Goal: Transaction & Acquisition: Purchase product/service

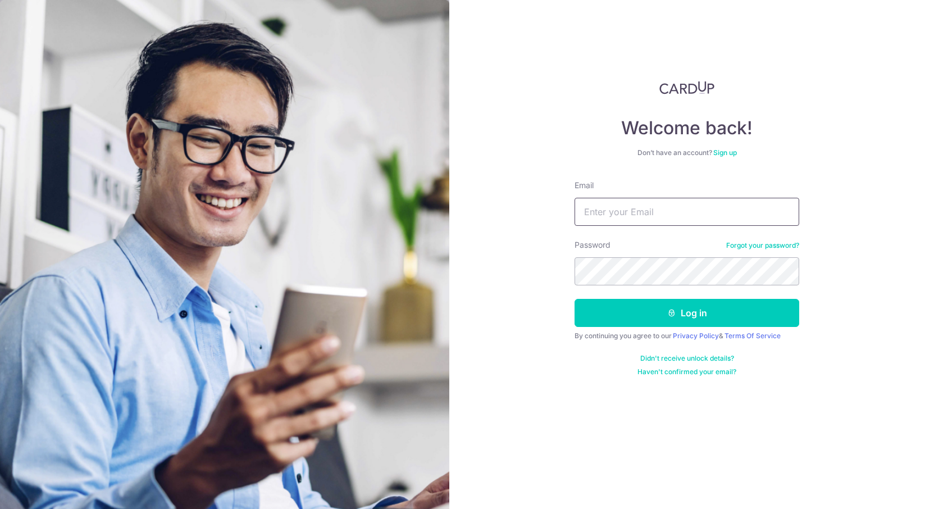
click at [655, 215] on input "Email" at bounding box center [686, 212] width 225 height 28
click at [684, 214] on input "Email" at bounding box center [686, 212] width 225 height 28
type input "alvin9000@hotmail.com"
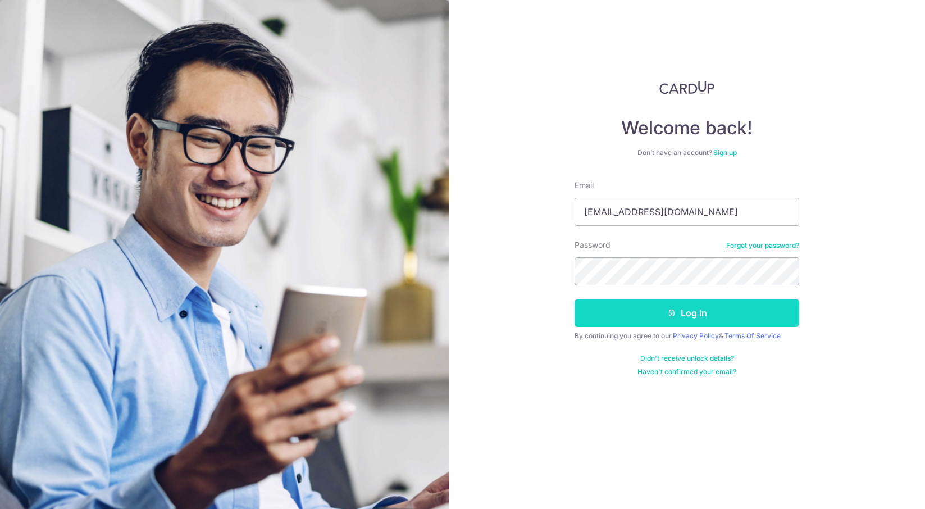
click at [690, 314] on button "Log in" at bounding box center [686, 313] width 225 height 28
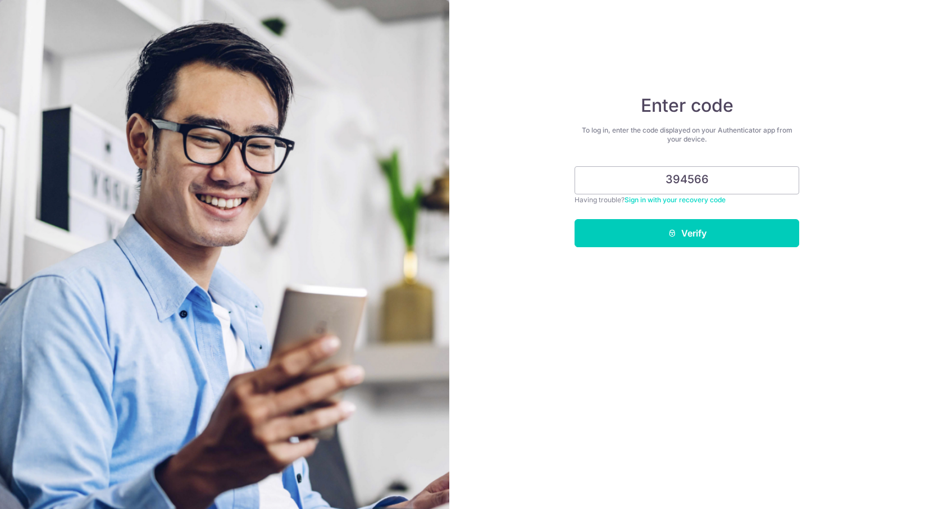
type input "394566"
click at [574, 219] on button "Verify" at bounding box center [686, 233] width 225 height 28
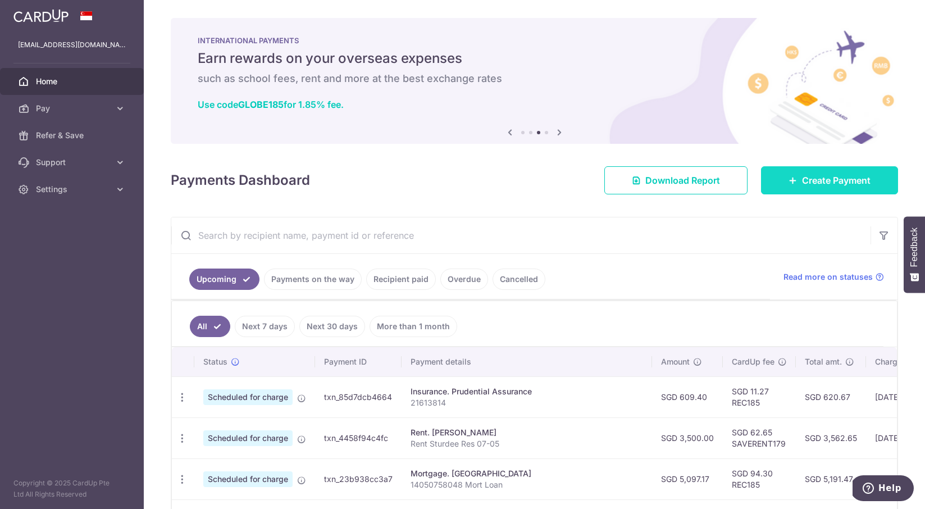
click at [818, 176] on span "Create Payment" at bounding box center [836, 179] width 69 height 13
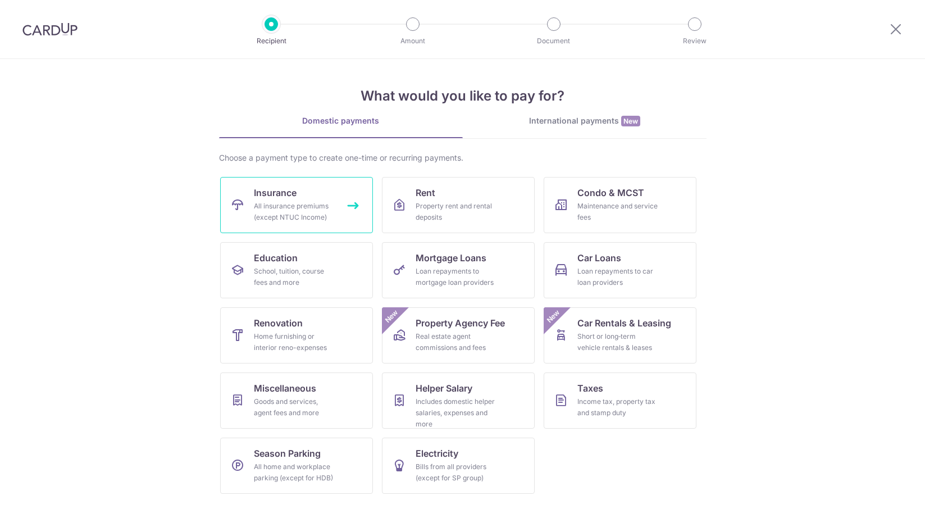
click at [325, 207] on div "All insurance premiums (except NTUC Income)" at bounding box center [294, 211] width 81 height 22
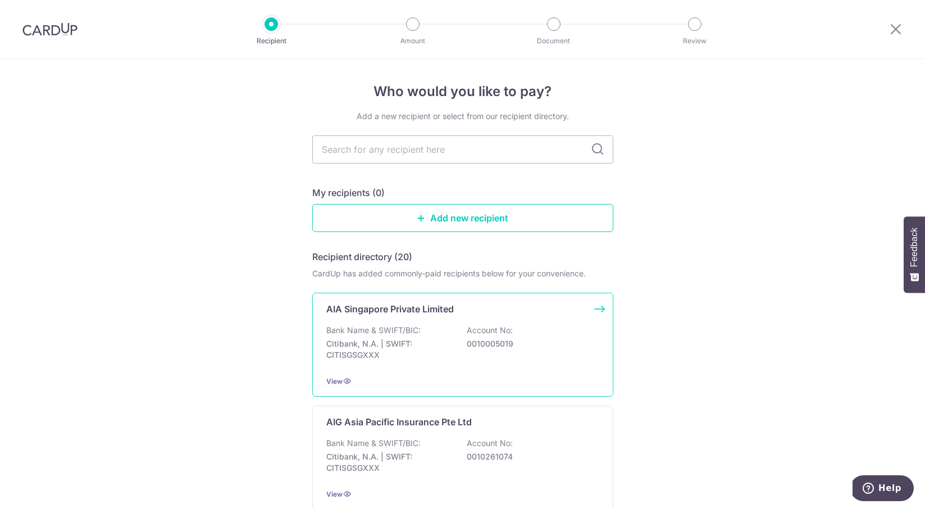
click at [376, 329] on p "Bank Name & SWIFT/BIC:" at bounding box center [373, 330] width 94 height 11
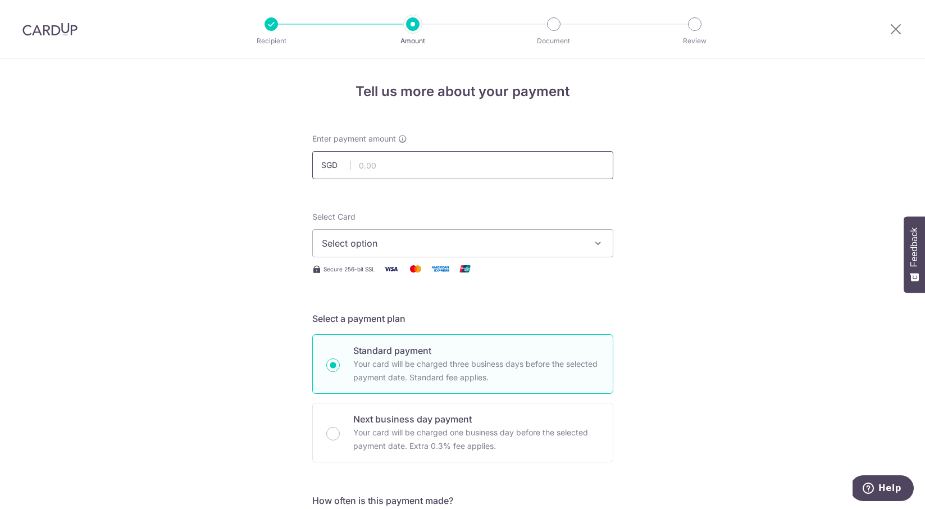
click at [398, 165] on input "text" at bounding box center [462, 165] width 301 height 28
type input "295.11"
click at [411, 167] on input "295.11" at bounding box center [462, 165] width 301 height 28
click at [375, 244] on span "Select option" at bounding box center [453, 242] width 262 height 13
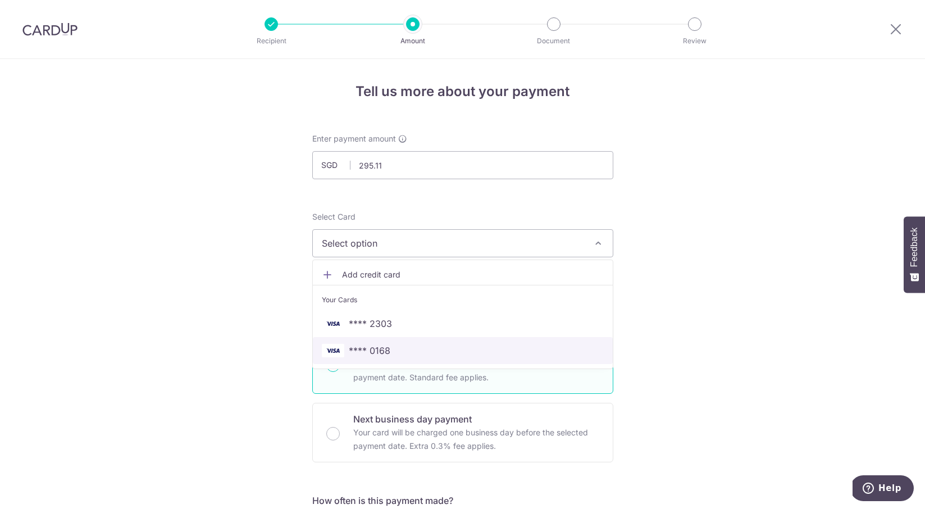
click at [369, 353] on span "**** 0168" at bounding box center [370, 350] width 42 height 13
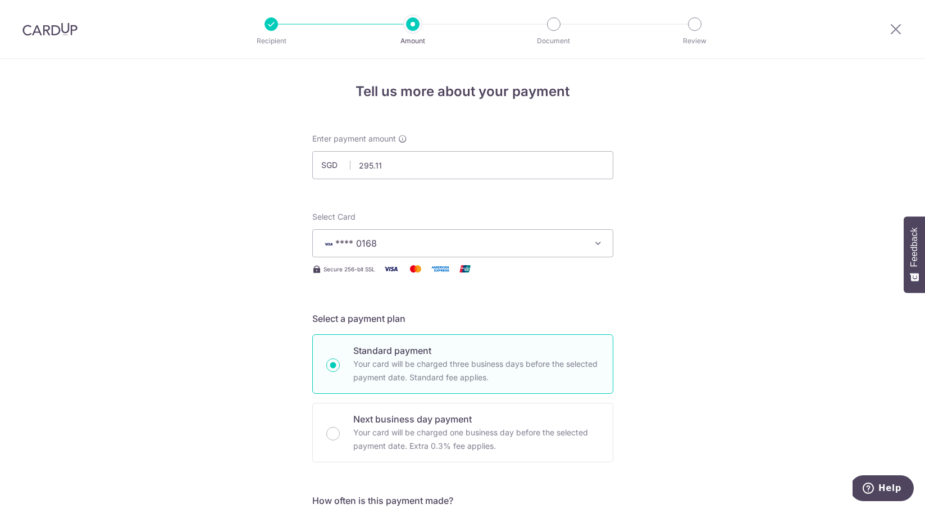
click at [429, 316] on h5 "Select a payment plan" at bounding box center [462, 318] width 301 height 13
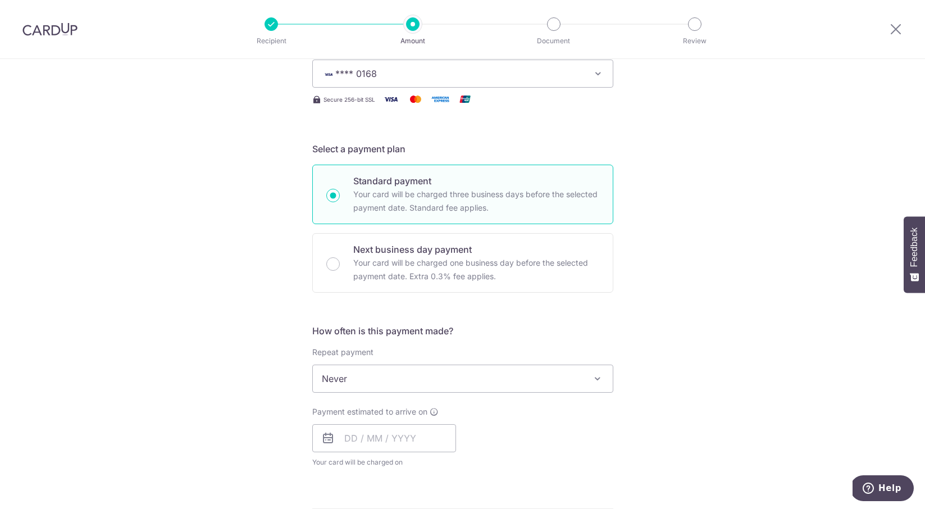
scroll to position [169, 0]
click at [390, 441] on input "text" at bounding box center [384, 438] width 144 height 28
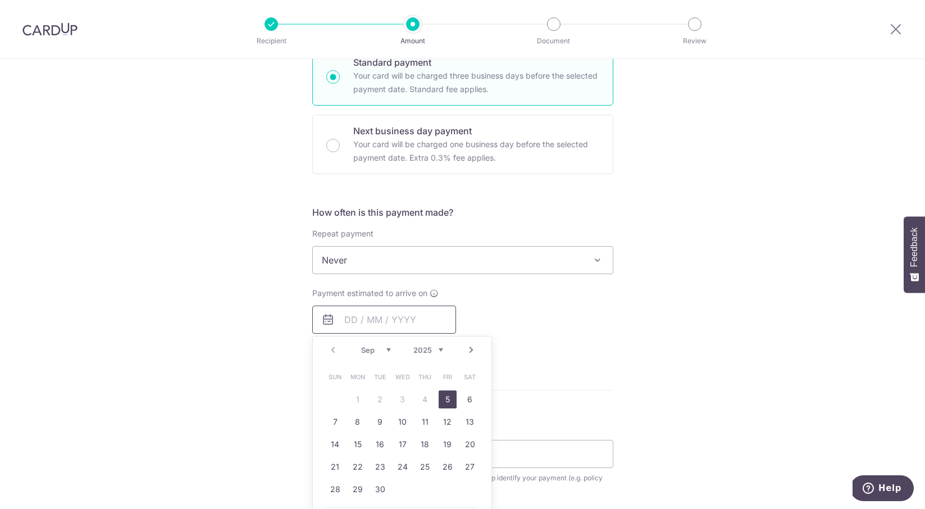
scroll to position [289, 0]
click at [600, 387] on form "Enter payment amount SGD 295.11 295.11 Select Card **** 0168 Add credit card Yo…" at bounding box center [462, 288] width 301 height 889
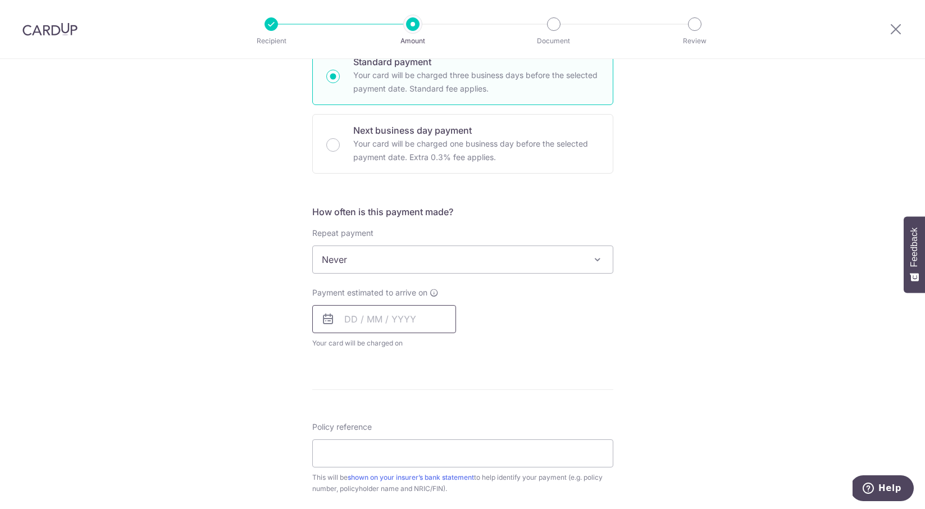
click at [412, 322] on input "text" at bounding box center [384, 319] width 144 height 28
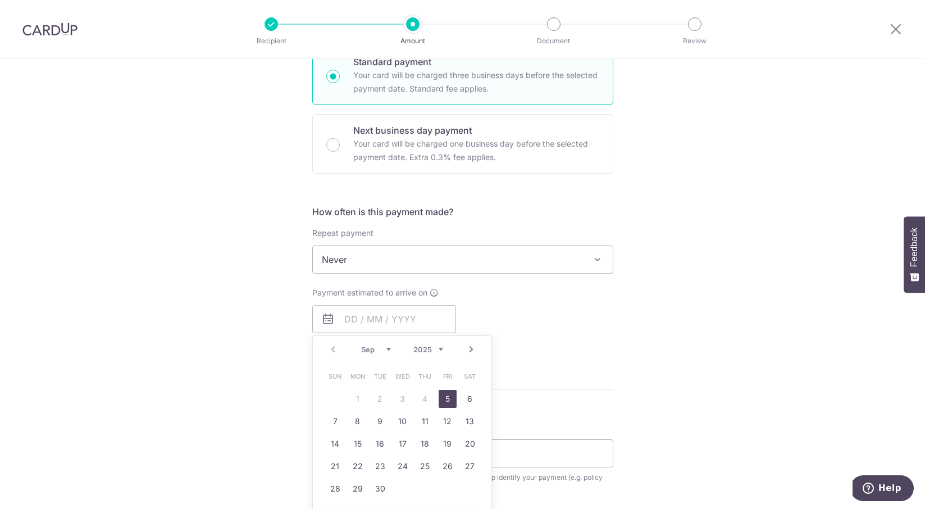
click at [449, 399] on link "5" at bounding box center [448, 399] width 18 height 18
type input "05/09/2025"
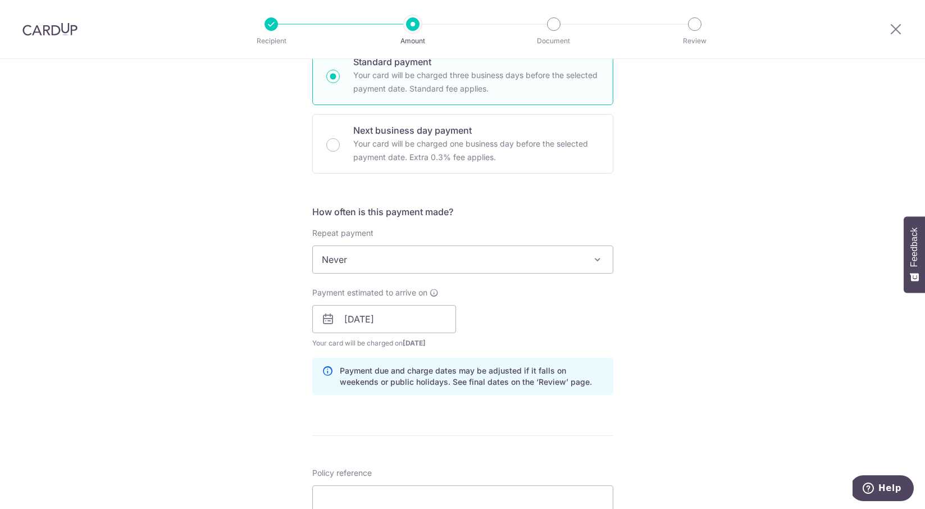
click at [559, 347] on div "Payment estimated to arrive on 05/09/2025 Prev Next Sep Oct Nov Dec 2025 2026 2…" at bounding box center [462, 318] width 314 height 62
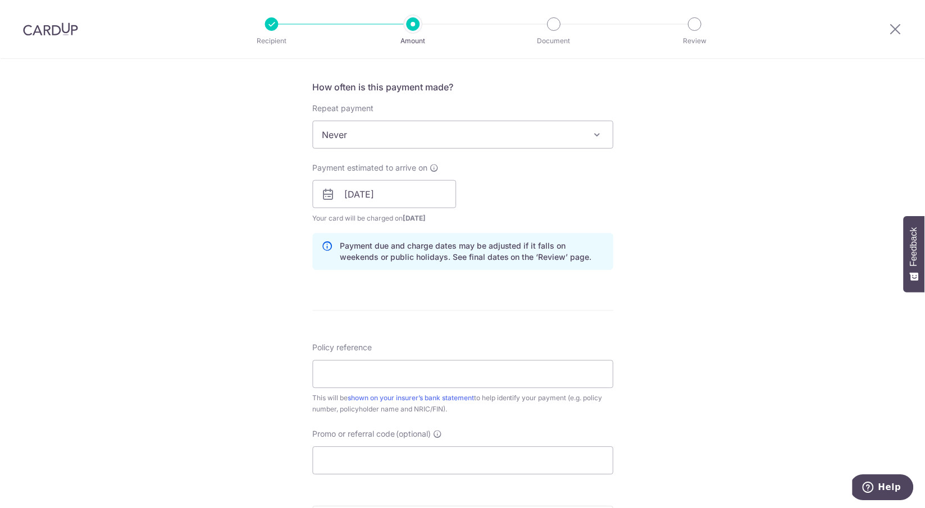
scroll to position [433, 0]
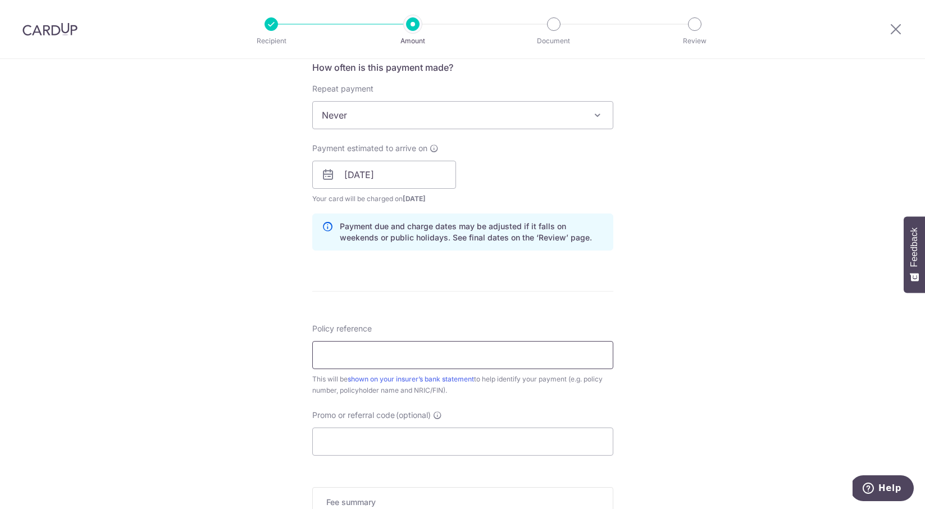
click at [448, 354] on input "Policy reference" at bounding box center [462, 355] width 301 height 28
type input "P557142437"
click at [341, 442] on input "Promo or referral code (optional)" at bounding box center [462, 441] width 301 height 28
paste input "OFF225"
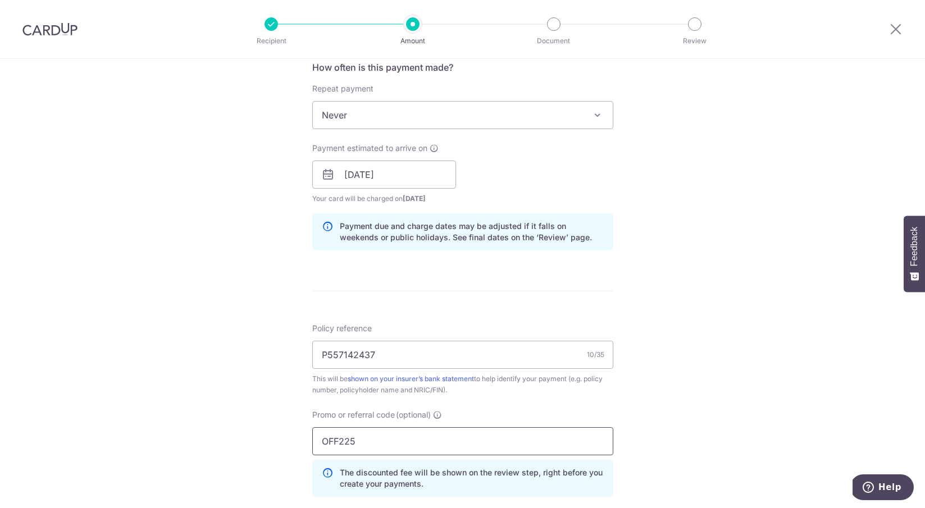
type input "OFF225"
click at [697, 357] on div "Tell us more about your payment Enter payment amount SGD 295.11 295.11 Select C…" at bounding box center [462, 182] width 925 height 1112
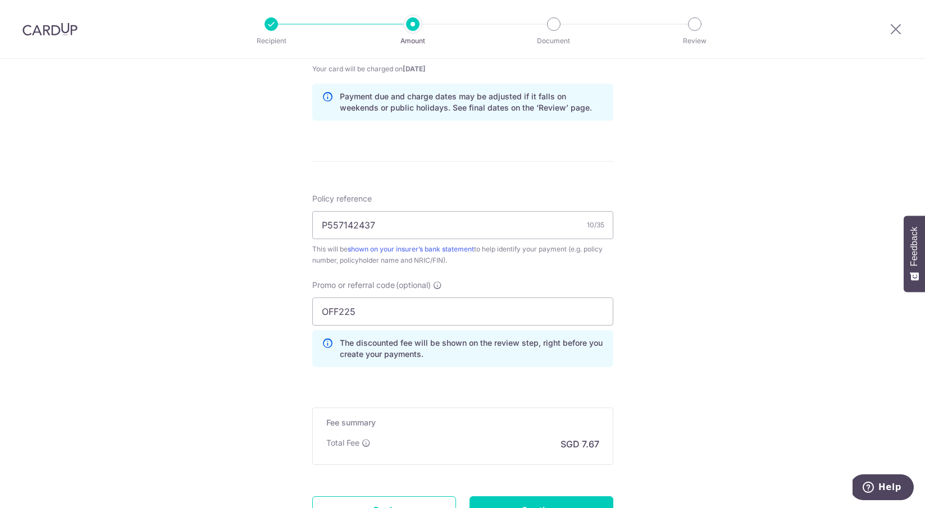
scroll to position [663, 0]
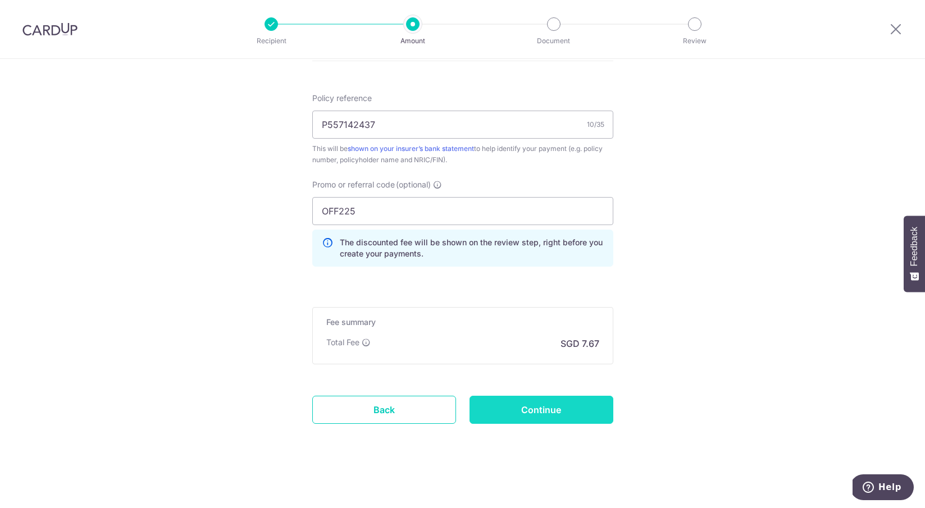
click at [572, 408] on input "Continue" at bounding box center [541, 410] width 144 height 28
type input "Create Schedule"
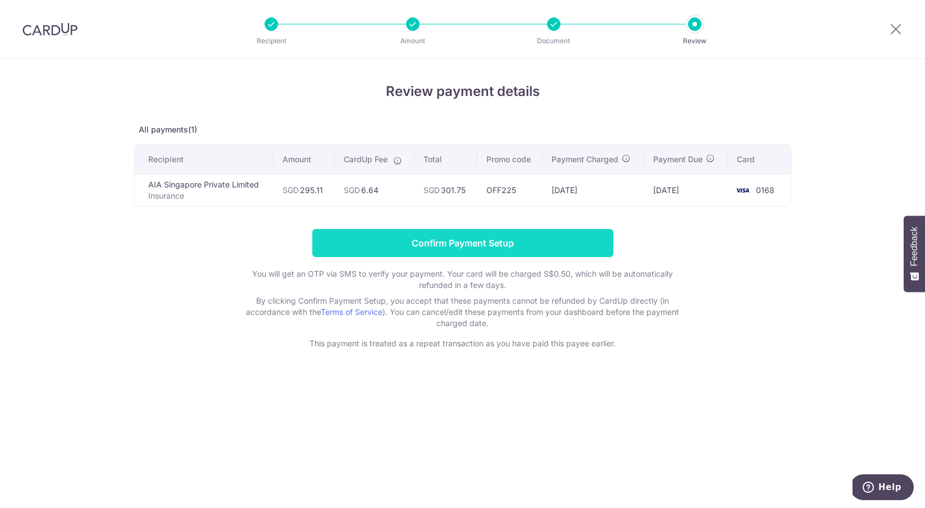
click at [501, 249] on input "Confirm Payment Setup" at bounding box center [462, 243] width 301 height 28
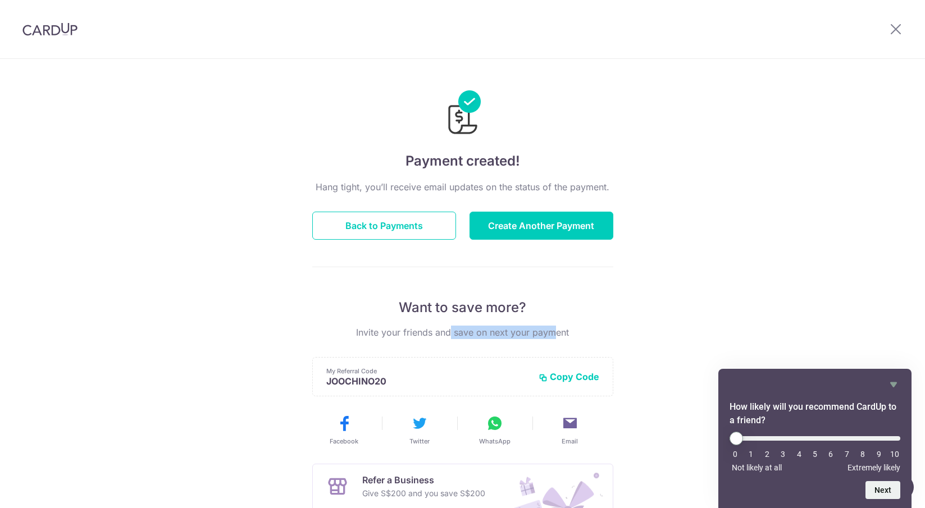
drag, startPoint x: 410, startPoint y: 336, endPoint x: 510, endPoint y: 335, distance: 100.0
click at [510, 335] on p "Invite your friends and save on next your payment" at bounding box center [462, 332] width 301 height 13
click at [389, 225] on button "Back to Payments" at bounding box center [384, 226] width 144 height 28
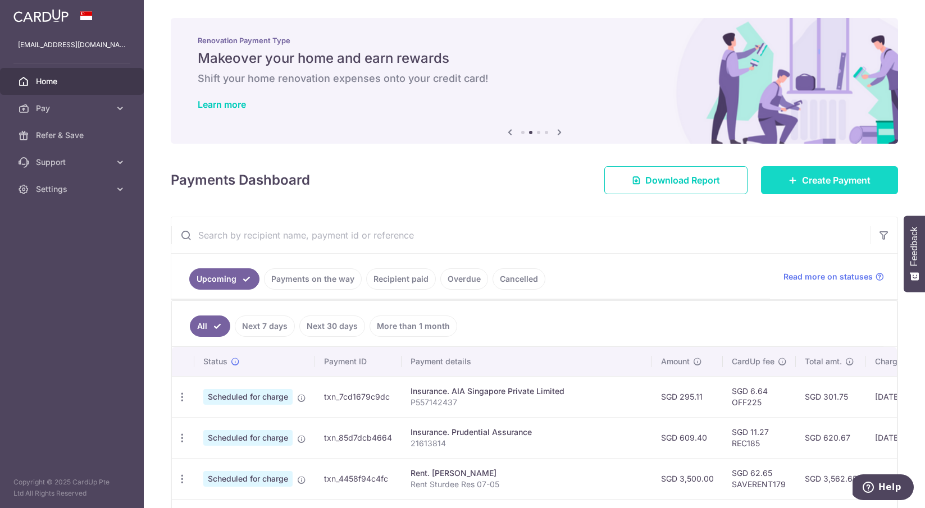
click at [814, 179] on span "Create Payment" at bounding box center [836, 179] width 69 height 13
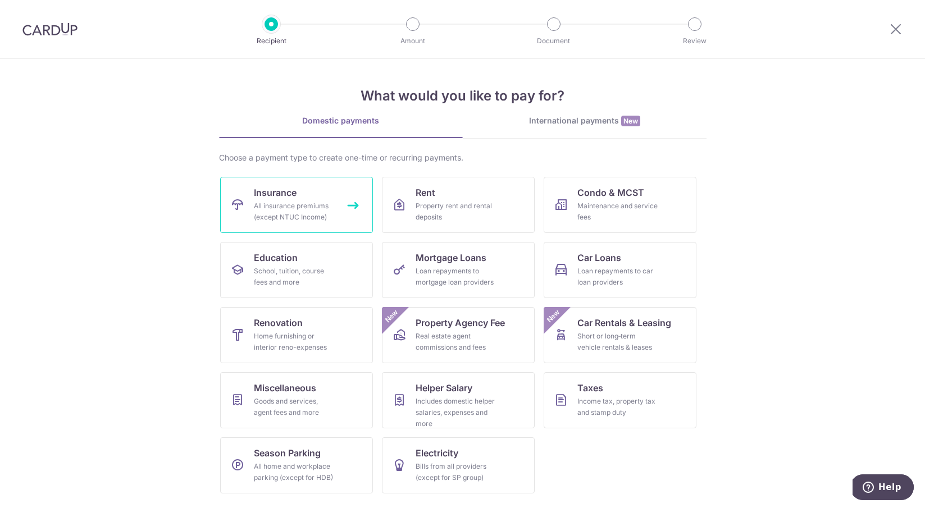
click at [347, 209] on link "Insurance All insurance premiums (except NTUC Income)" at bounding box center [296, 205] width 153 height 56
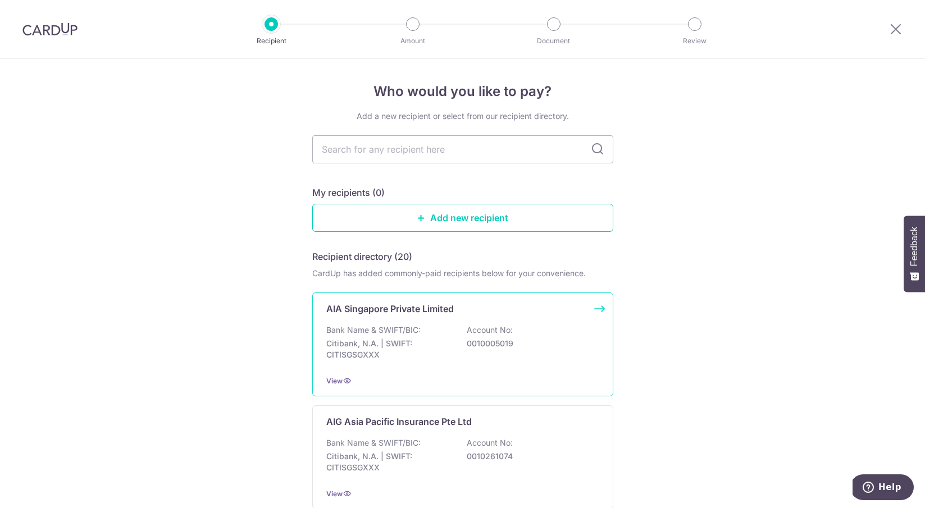
click at [399, 341] on p "Citibank, N.A. | SWIFT: CITISGSGXXX" at bounding box center [389, 349] width 126 height 22
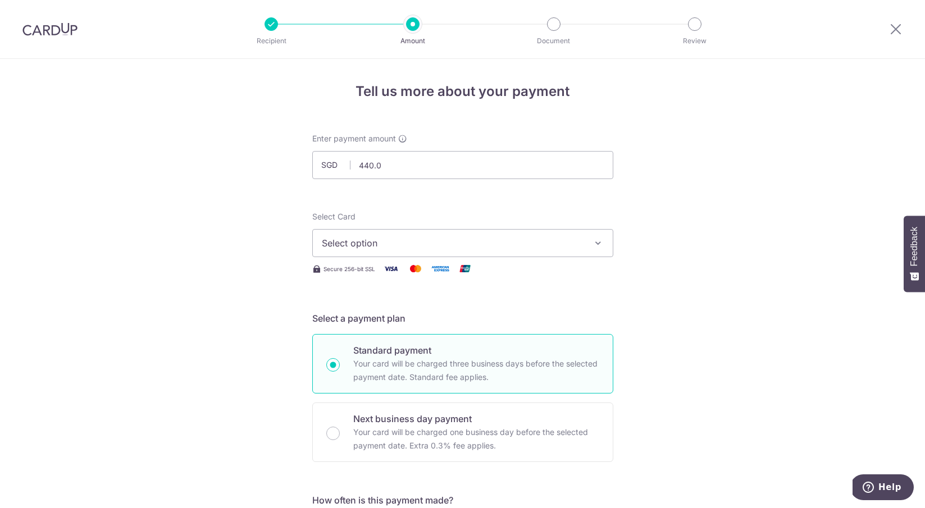
type input "440.06"
click at [486, 249] on span "Select option" at bounding box center [453, 242] width 262 height 13
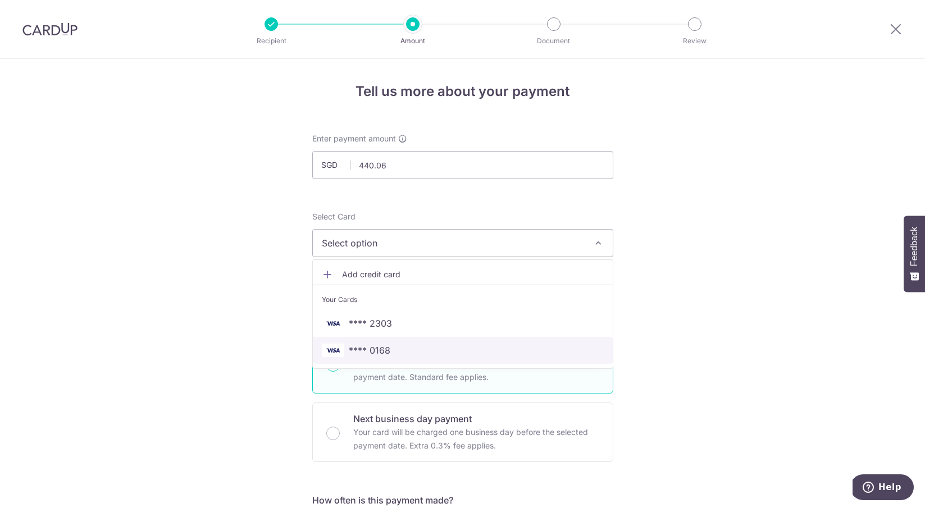
click at [455, 349] on span "**** 0168" at bounding box center [463, 350] width 282 height 13
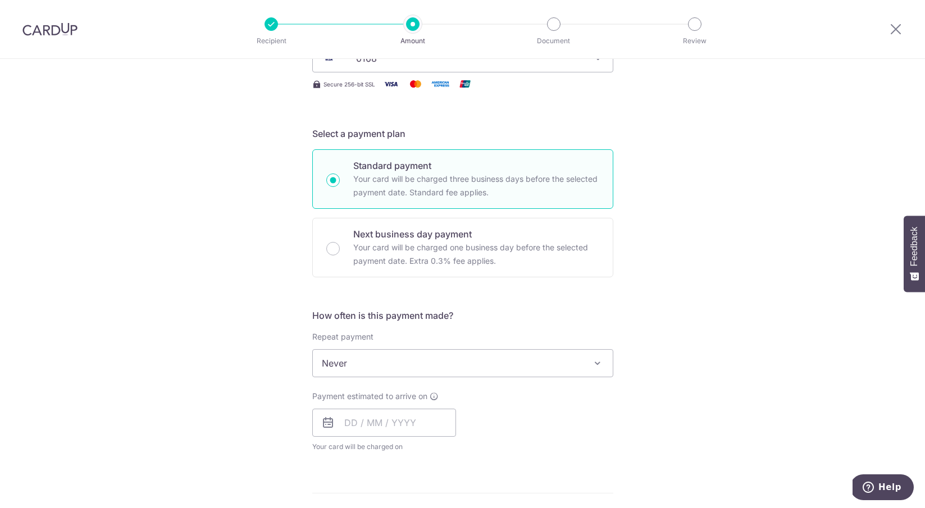
scroll to position [185, 0]
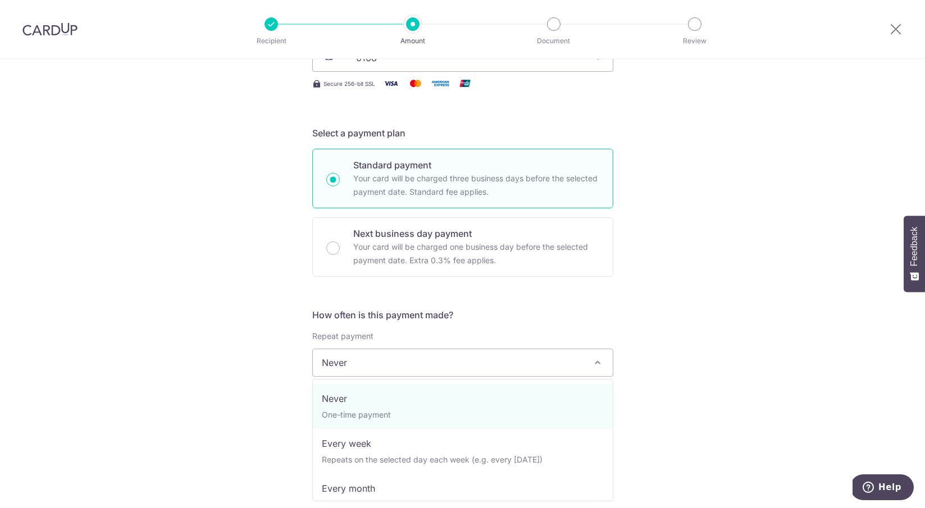
click at [413, 366] on span "Never" at bounding box center [463, 362] width 300 height 27
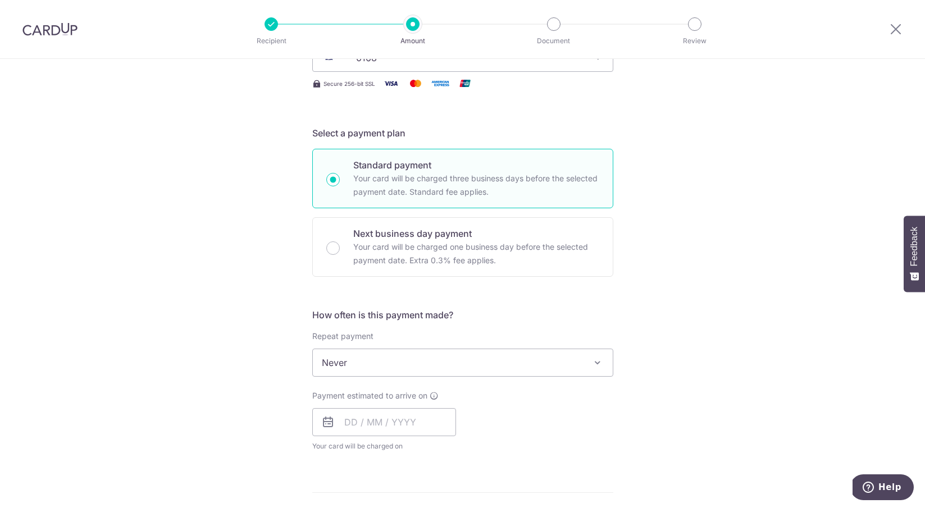
click at [413, 366] on span "Never" at bounding box center [463, 362] width 300 height 27
click at [392, 422] on input "text" at bounding box center [384, 422] width 144 height 28
click at [446, 503] on link "5" at bounding box center [448, 502] width 18 height 18
type input "05/09/2025"
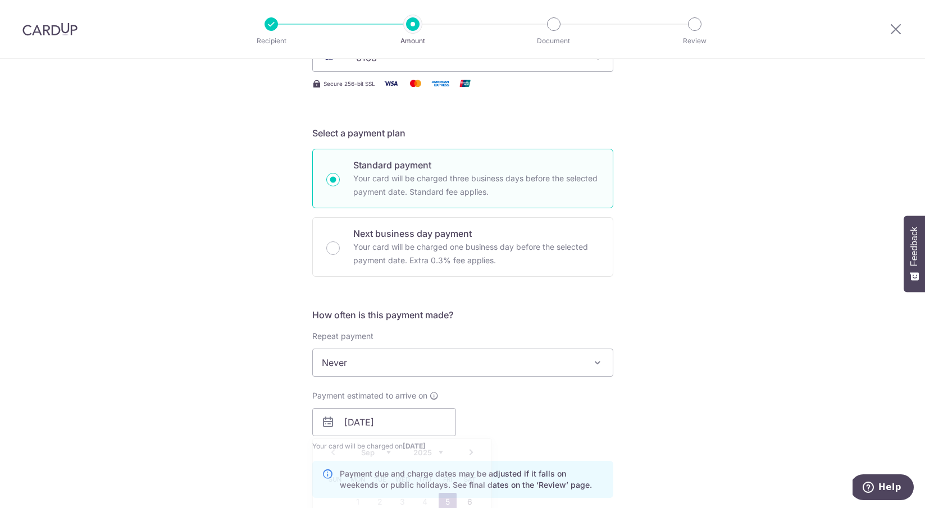
click at [558, 426] on div "Payment estimated to arrive on 05/09/2025 Prev Next Sep Oct Nov Dec 2025 2026 2…" at bounding box center [462, 421] width 314 height 62
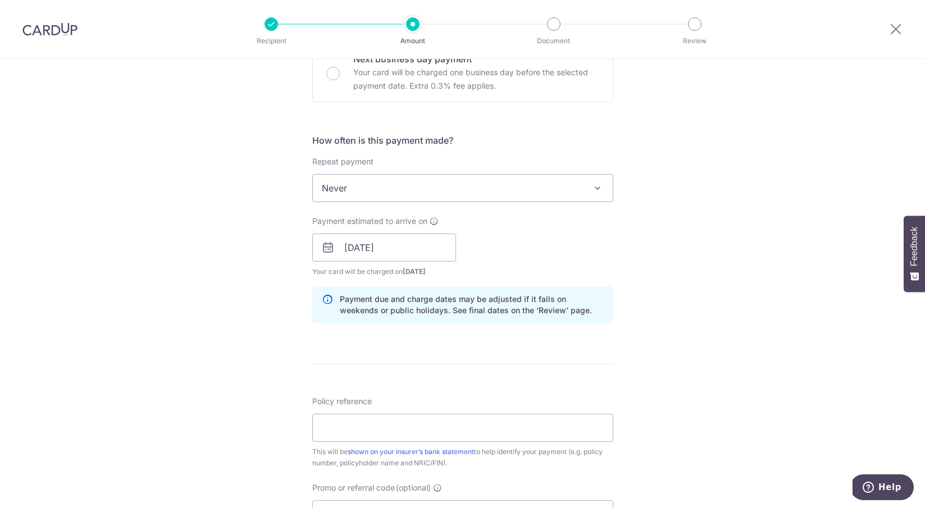
scroll to position [360, 0]
click at [382, 429] on input "Policy reference" at bounding box center [462, 427] width 301 height 28
click at [328, 430] on input "R220758129" at bounding box center [462, 427] width 301 height 28
drag, startPoint x: 344, startPoint y: 426, endPoint x: 358, endPoint y: 428, distance: 14.1
click at [358, 428] on input "E220758129" at bounding box center [462, 427] width 301 height 28
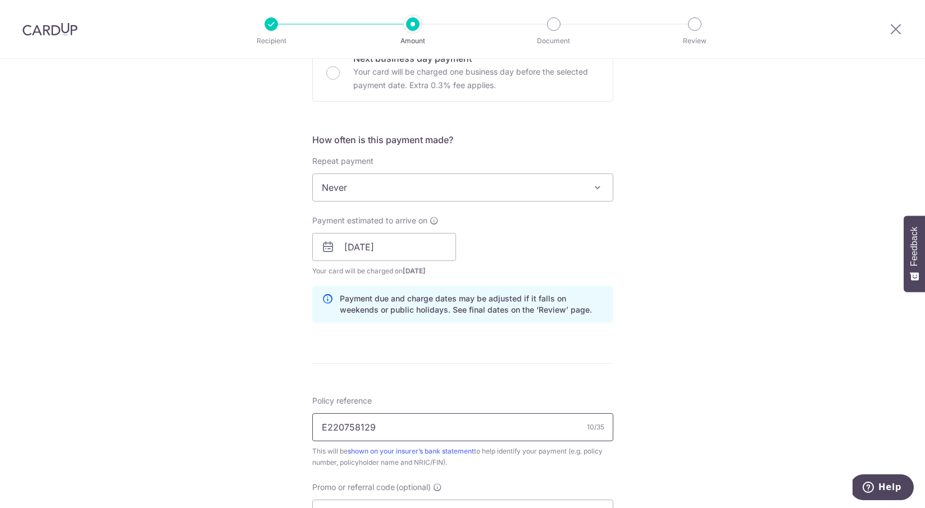
type input "E220758129"
click at [783, 358] on div "Tell us more about your payment Enter payment amount SGD 440.06 440.06 Select C…" at bounding box center [462, 229] width 925 height 1062
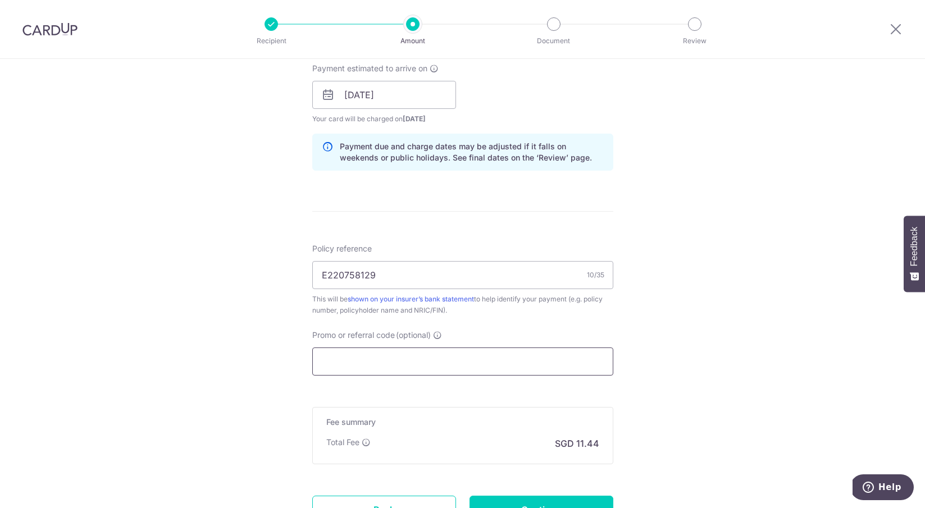
click at [468, 362] on input "Promo or referral code (optional)" at bounding box center [462, 362] width 301 height 28
paste input "OFF225"
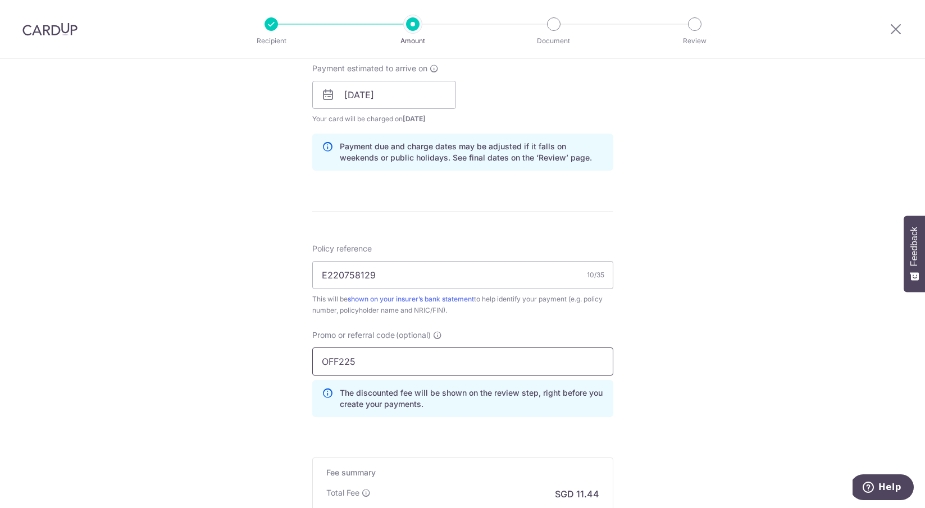
type input "OFF225"
click at [723, 408] on div "Tell us more about your payment Enter payment amount SGD 440.06 440.06 Select C…" at bounding box center [462, 102] width 925 height 1112
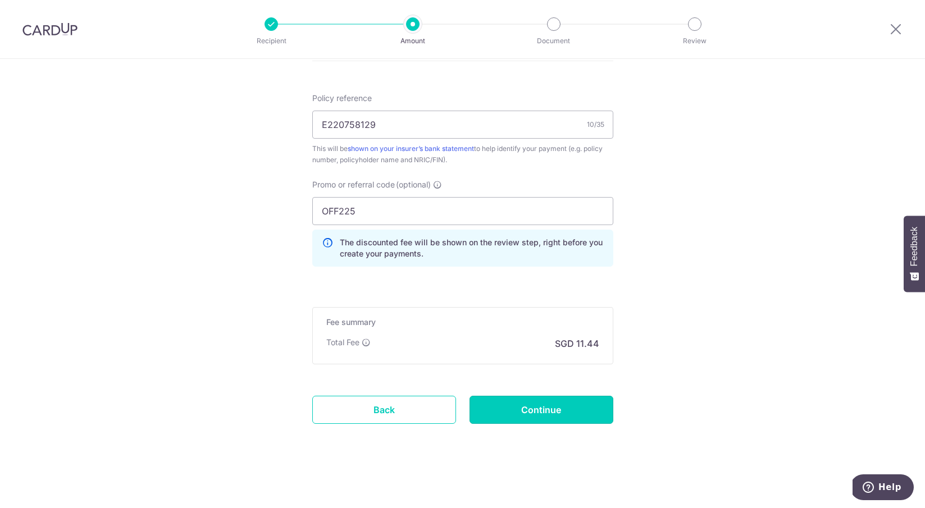
drag, startPoint x: 568, startPoint y: 404, endPoint x: 699, endPoint y: 312, distance: 160.4
click at [545, 412] on input "Continue" at bounding box center [541, 410] width 144 height 28
type input "Create Schedule"
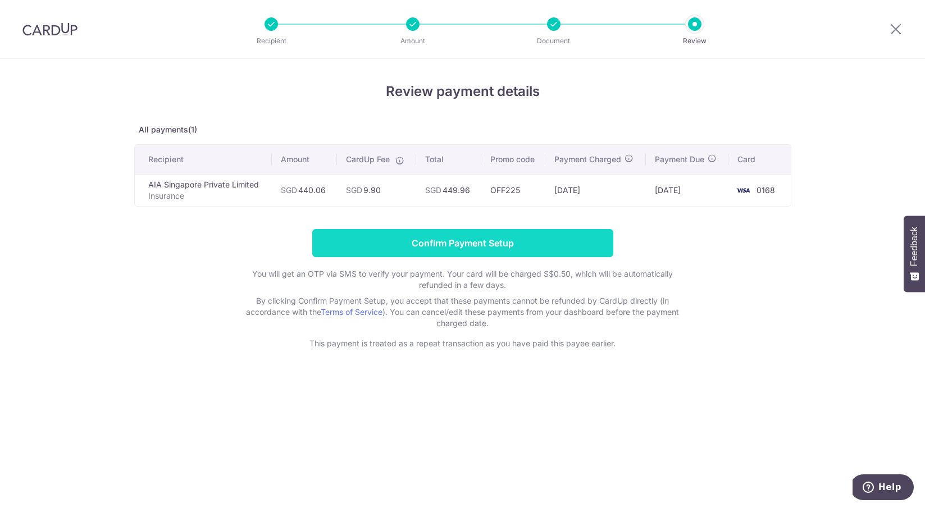
click at [477, 239] on input "Confirm Payment Setup" at bounding box center [462, 243] width 301 height 28
